Goal: Check status: Check status

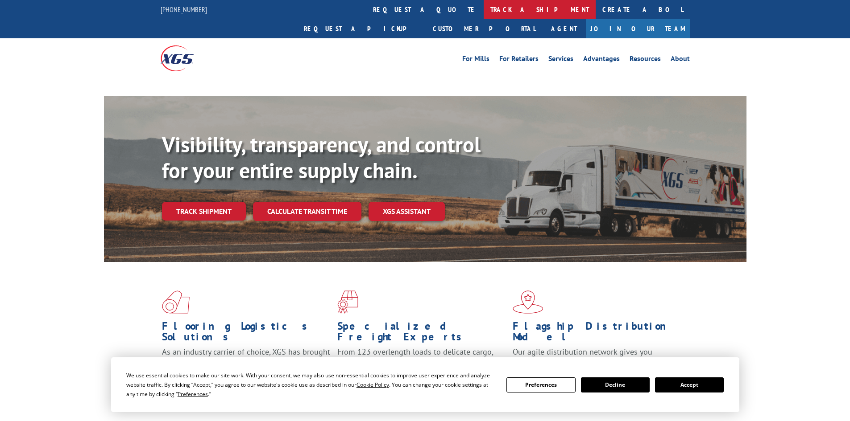
click at [483, 14] on link "track a shipment" at bounding box center [539, 9] width 112 height 19
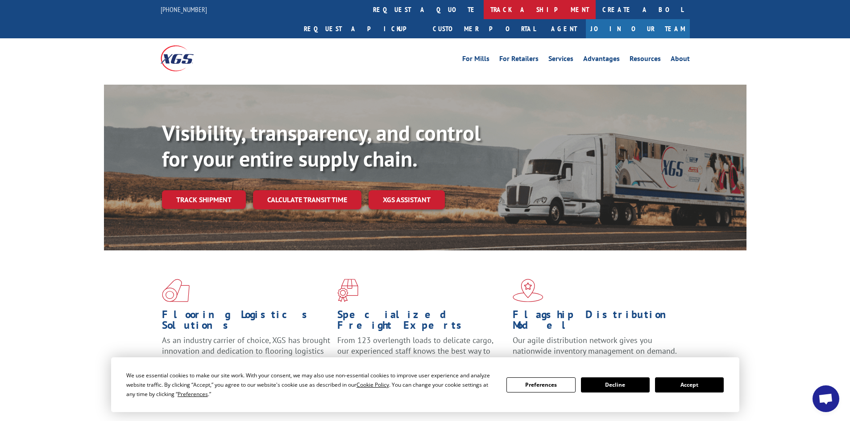
click at [483, 10] on link "track a shipment" at bounding box center [539, 9] width 112 height 19
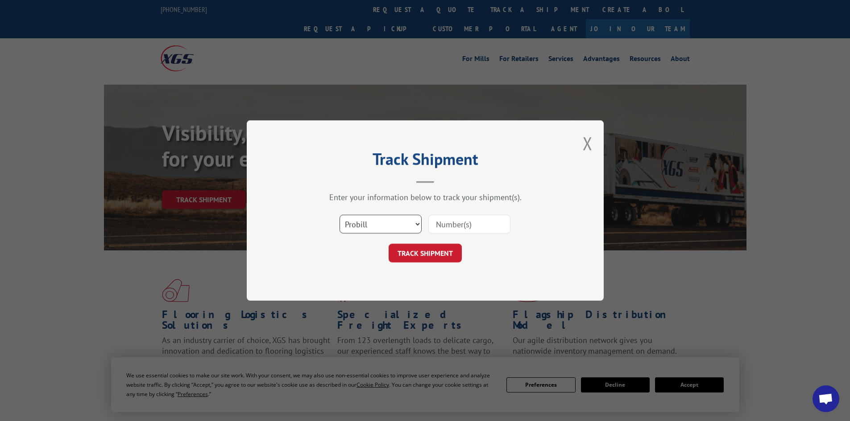
click at [376, 225] on select "Select category... Probill BOL PO" at bounding box center [380, 224] width 82 height 19
select select "bol"
click at [339, 215] on select "Select category... Probill BOL PO" at bounding box center [380, 224] width 82 height 19
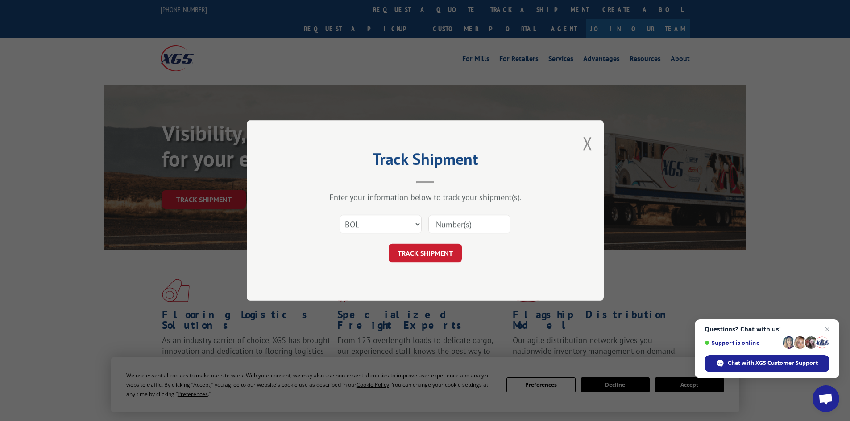
click at [446, 225] on input at bounding box center [469, 224] width 82 height 19
paste input "5148038"
type input "5148038"
click at [446, 248] on button "TRACK SHIPMENT" at bounding box center [424, 253] width 73 height 19
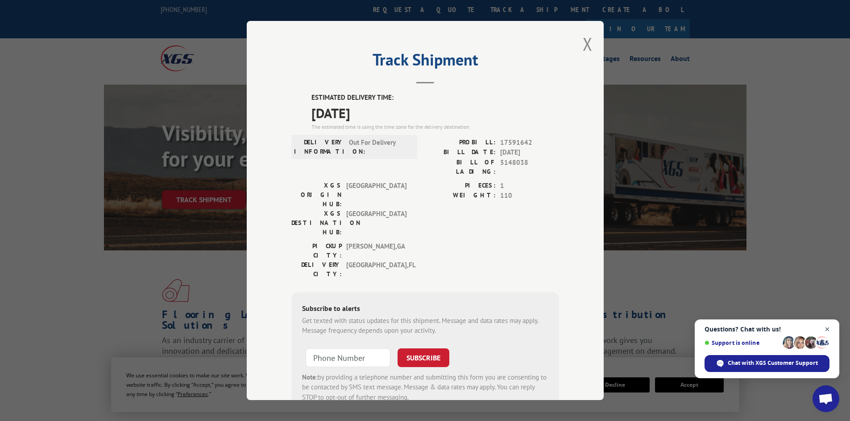
click at [829, 329] on span "Open chat" at bounding box center [827, 329] width 11 height 11
